Goal: Information Seeking & Learning: Learn about a topic

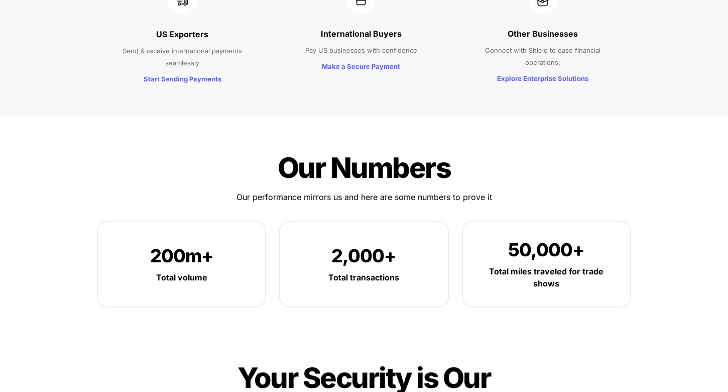
scroll to position [1127, 0]
click at [520, 263] on p "Total miles traveled for trade shows" at bounding box center [546, 277] width 137 height 28
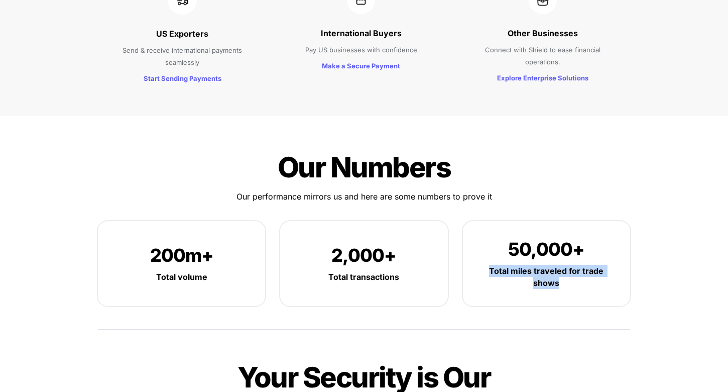
click at [520, 263] on p "Total miles traveled for trade shows" at bounding box center [546, 277] width 137 height 28
click at [307, 242] on p "2,000+" at bounding box center [363, 255] width 137 height 27
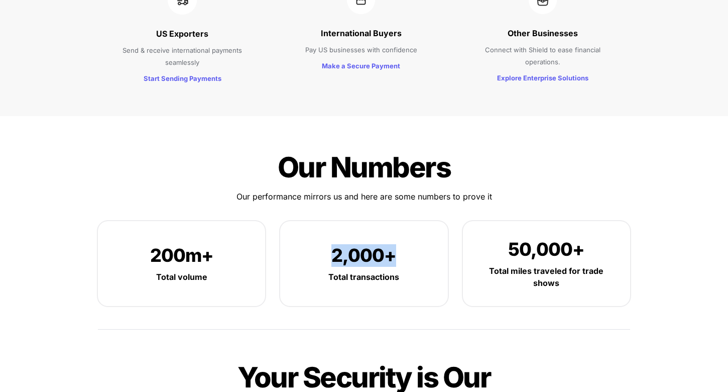
click at [307, 242] on p "2,000+" at bounding box center [363, 255] width 137 height 27
click at [248, 269] on p "Total volume" at bounding box center [181, 277] width 137 height 16
click at [204, 244] on span "200m+" at bounding box center [181, 255] width 63 height 22
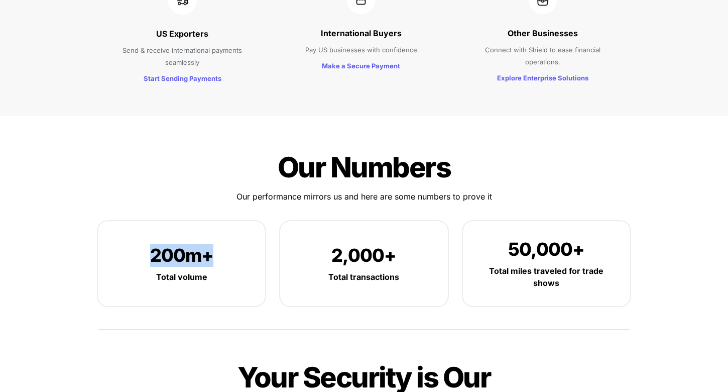
click at [204, 244] on span "200m+" at bounding box center [181, 255] width 63 height 22
click at [244, 252] on div "200m+ Total volume" at bounding box center [181, 263] width 167 height 85
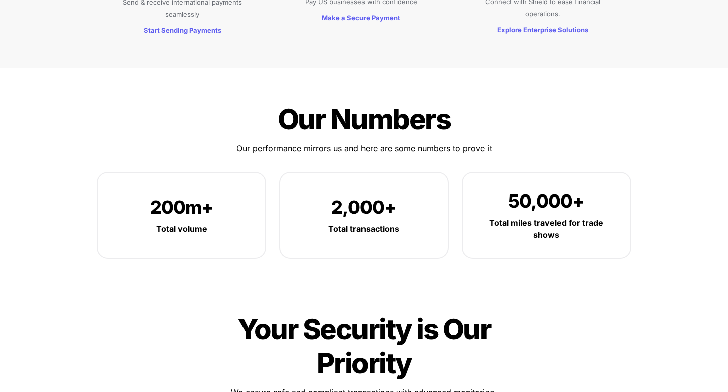
scroll to position [1176, 0]
click at [567, 187] on p "50,000+" at bounding box center [546, 200] width 137 height 27
click at [164, 195] on span "200m+" at bounding box center [181, 206] width 63 height 22
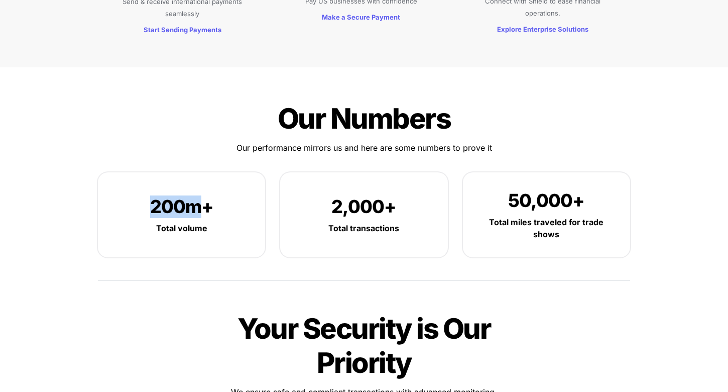
click at [164, 195] on span "200m+" at bounding box center [181, 206] width 63 height 22
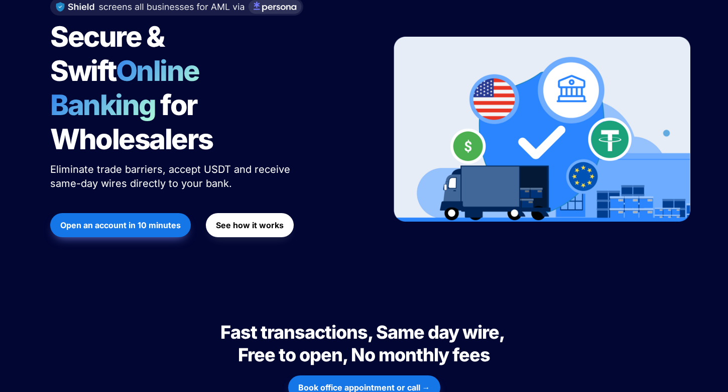
scroll to position [0, 0]
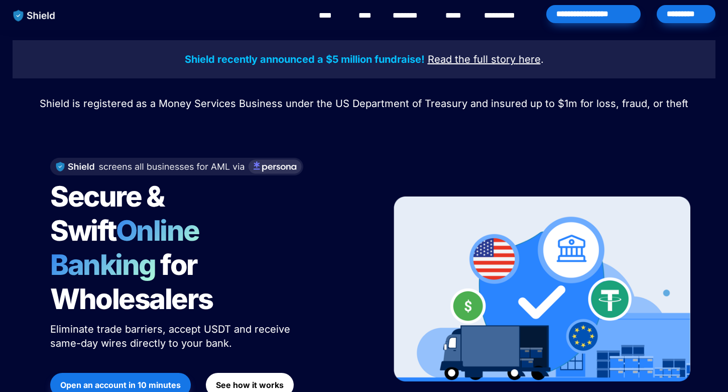
click at [478, 58] on u "Read the full story" at bounding box center [472, 59] width 88 height 12
